Goal: Find specific page/section: Find specific page/section

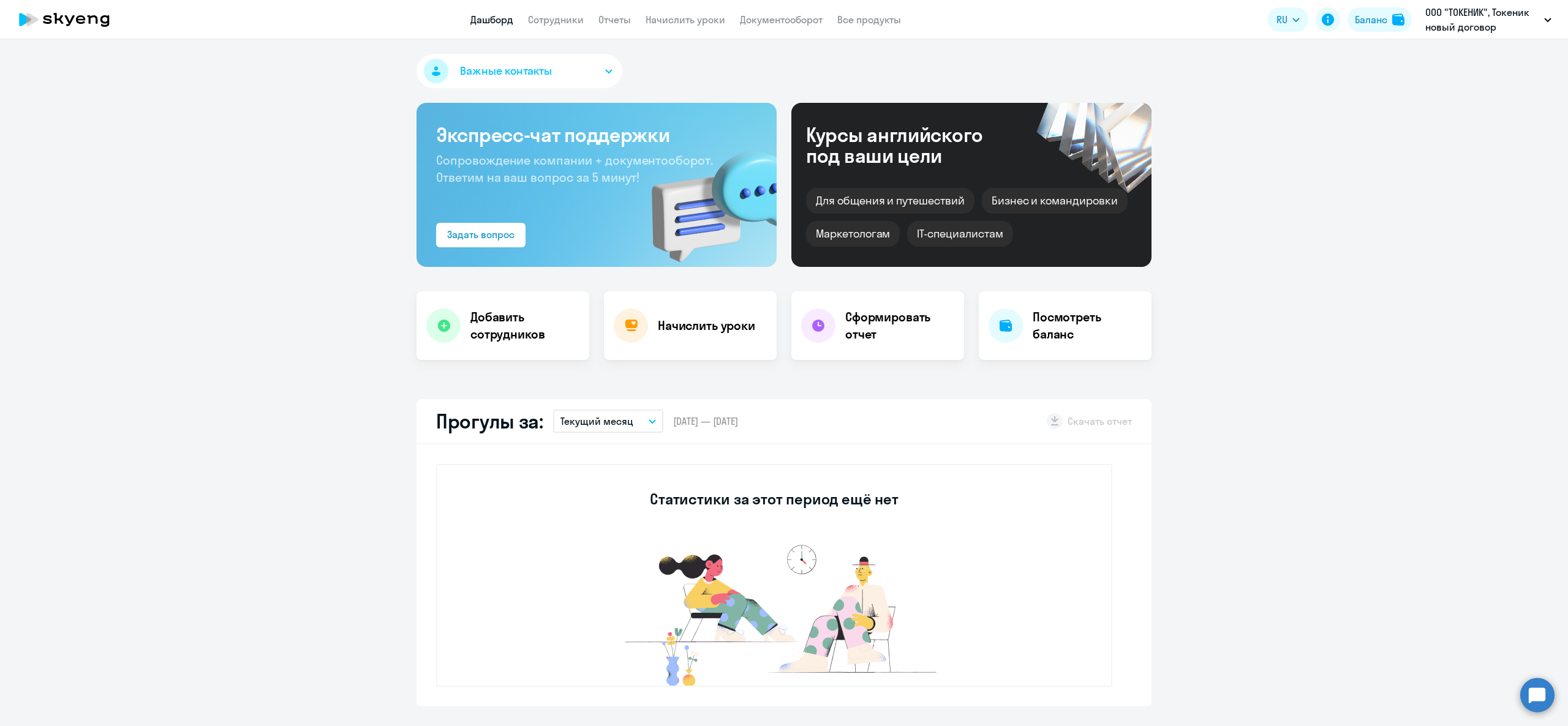
select select "30"
click at [578, 12] on app-menu-item-link "Сотрудники" at bounding box center [556, 20] width 56 height 15
click at [572, 19] on link "Сотрудники" at bounding box center [556, 20] width 56 height 12
select select "30"
